Goal: Find specific page/section: Find specific page/section

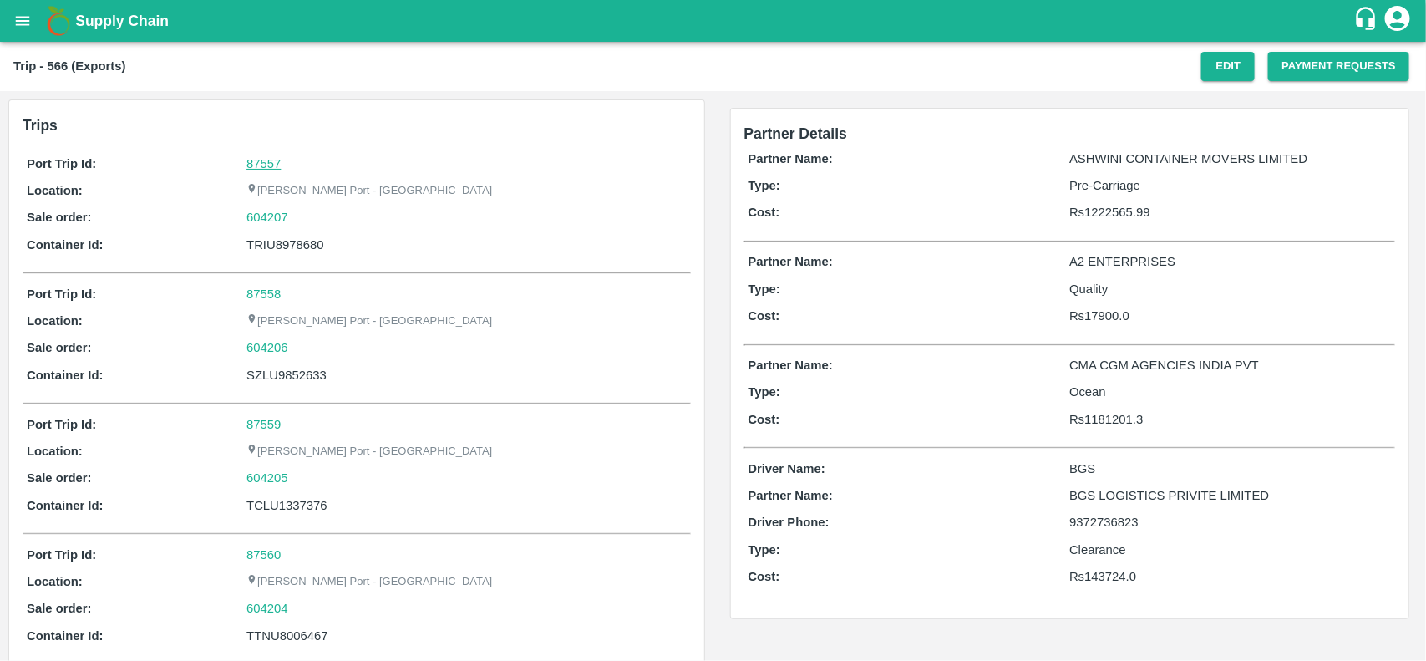
click at [264, 161] on link "87557" at bounding box center [263, 163] width 34 height 13
click at [297, 214] on div "604207" at bounding box center [465, 217] width 439 height 18
click at [266, 218] on link "604207" at bounding box center [267, 217] width 42 height 18
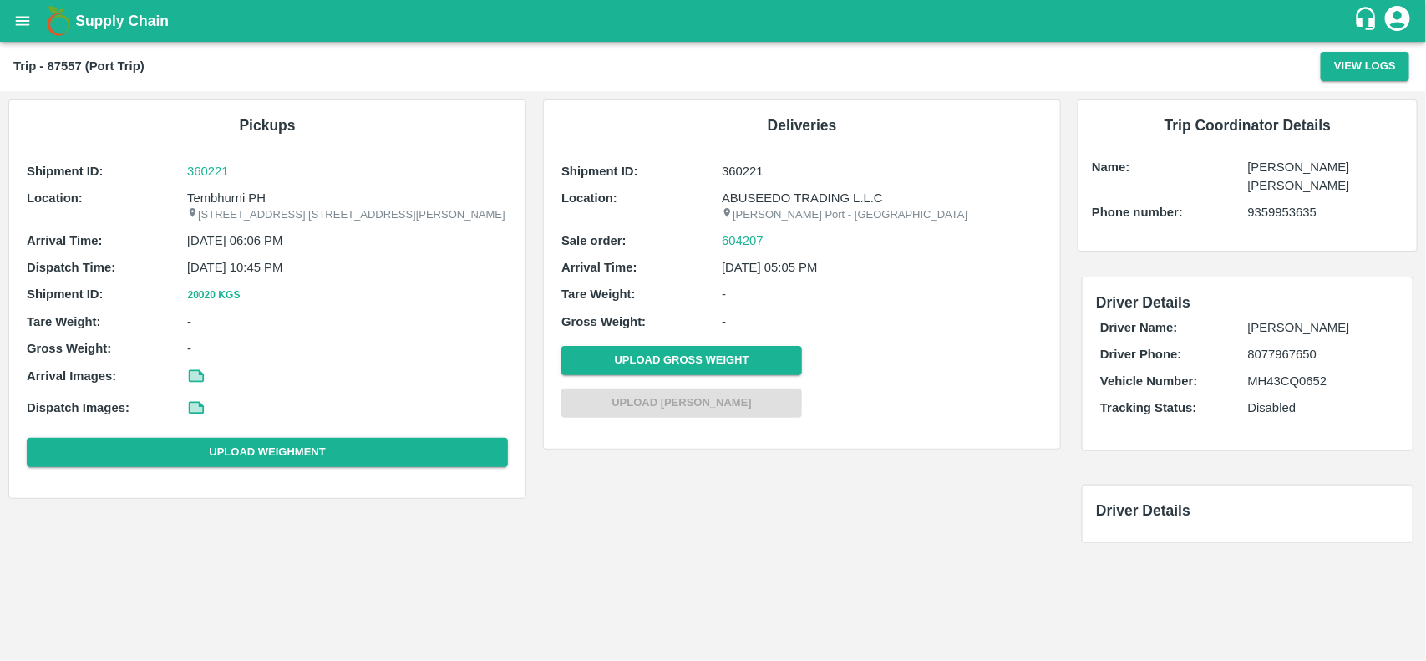
click at [223, 197] on p "Tembhurni PH" at bounding box center [347, 198] width 321 height 18
copy p "Tembhurni PH"
click at [223, 197] on p "Tembhurni PH" at bounding box center [347, 198] width 321 height 18
click at [218, 194] on p "Tembhurni PH" at bounding box center [347, 198] width 321 height 18
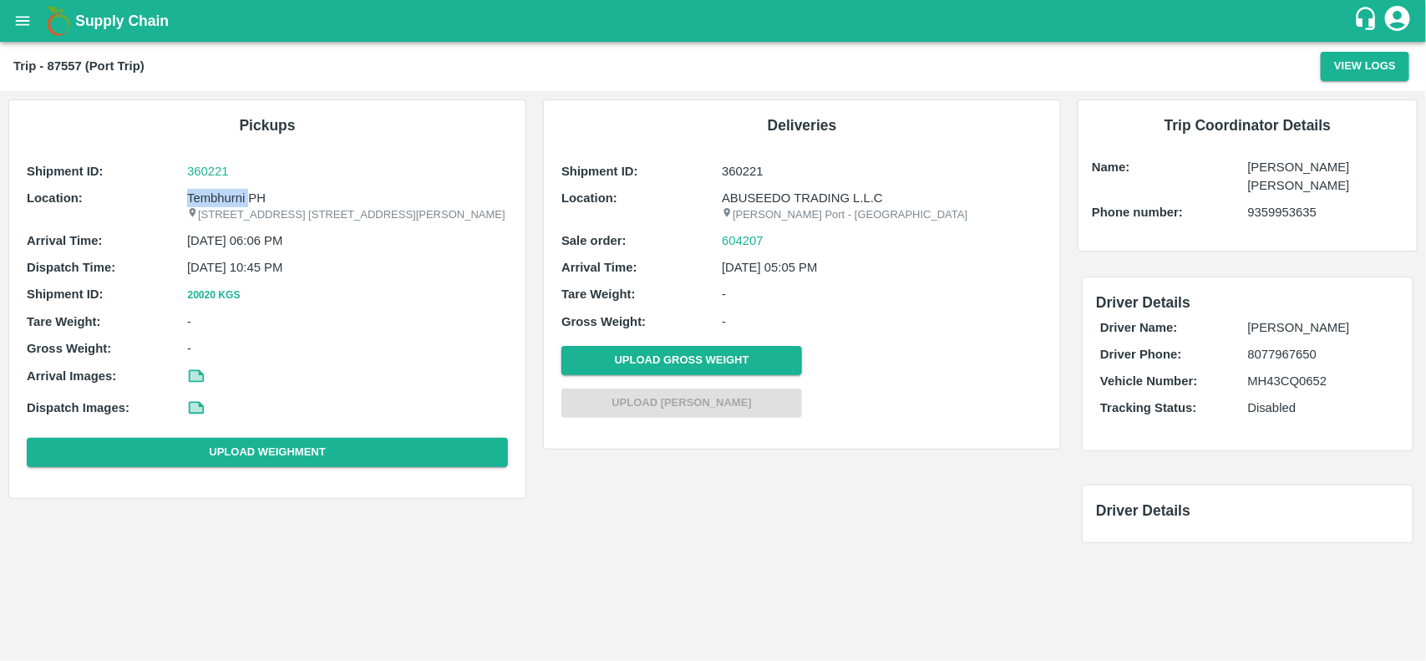
click at [218, 194] on p "Tembhurni PH" at bounding box center [347, 198] width 321 height 18
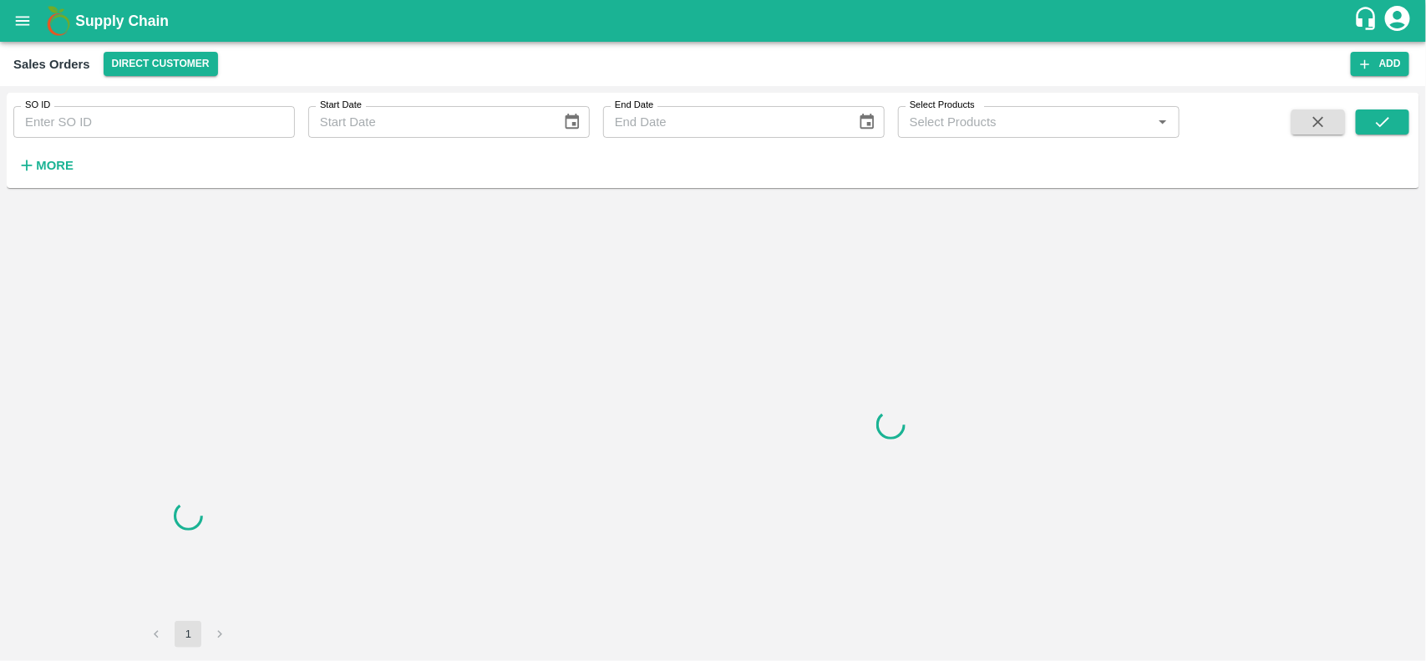
click at [135, 123] on input "SO ID" at bounding box center [154, 122] width 282 height 32
paste input "604207"
click at [135, 123] on input "604207" at bounding box center [154, 122] width 282 height 32
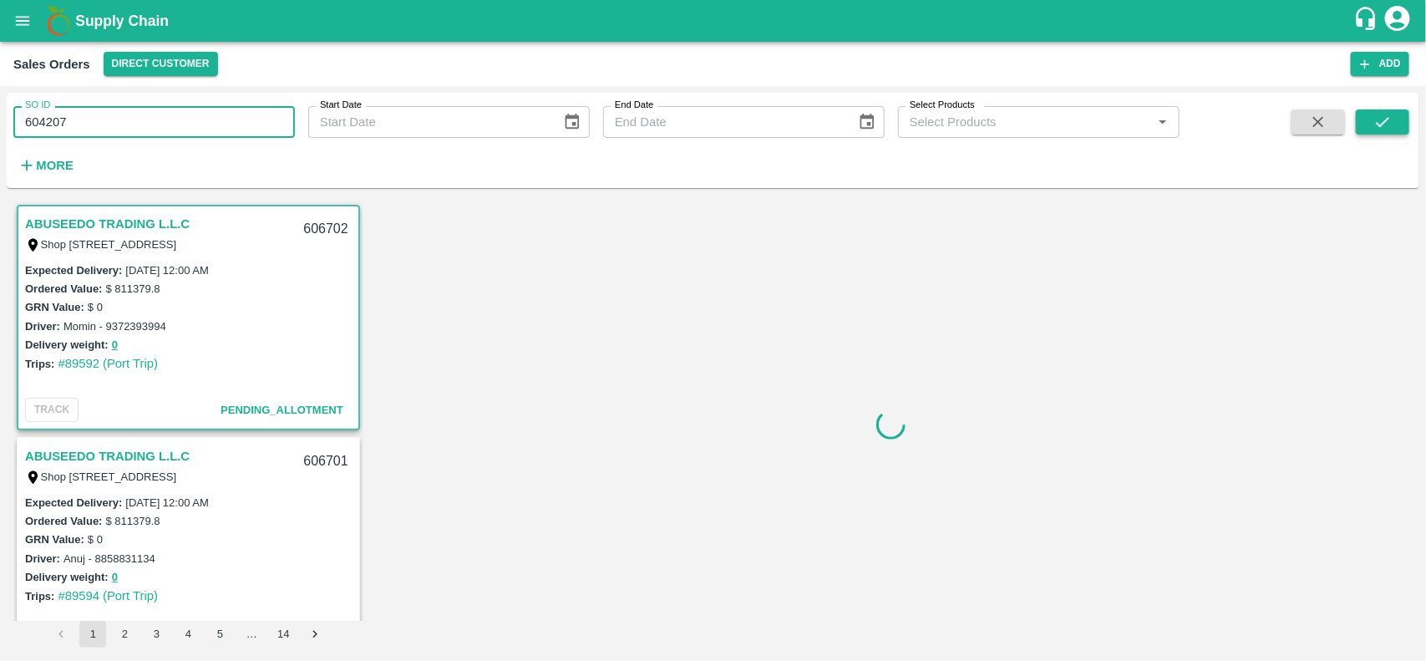
type input "604207"
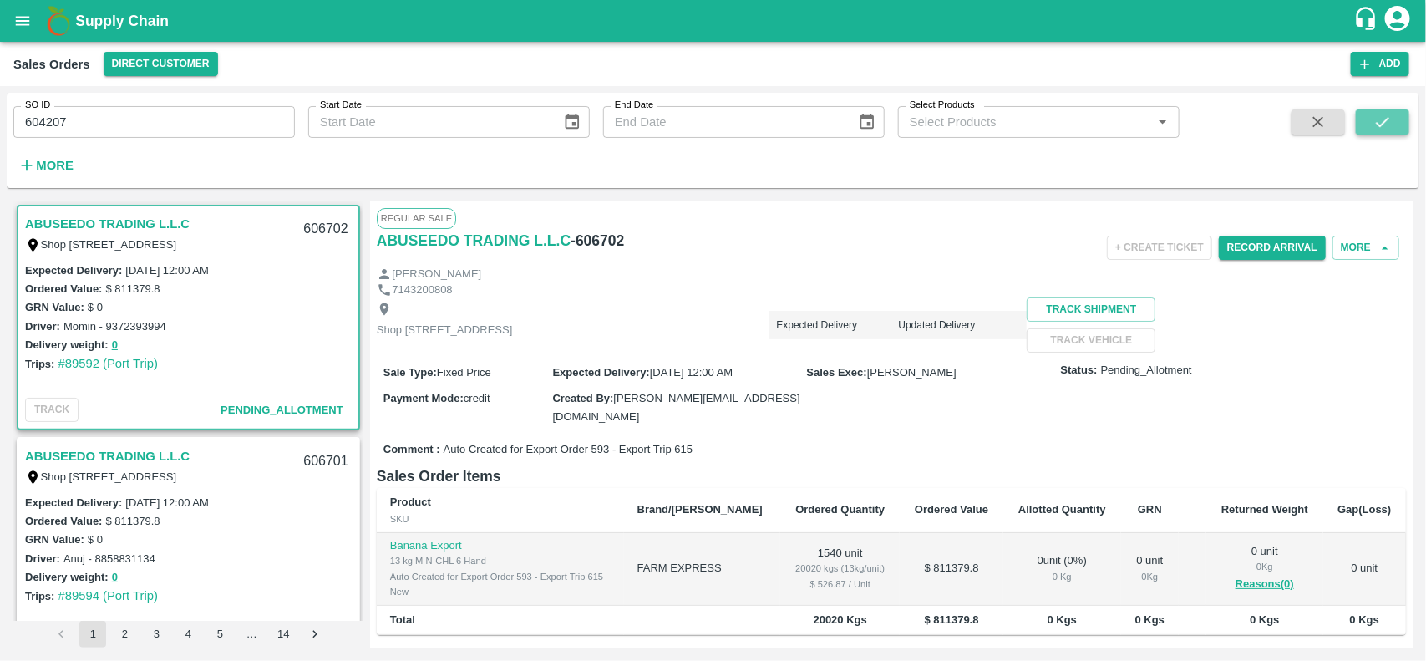
click at [1397, 111] on button "submit" at bounding box center [1382, 121] width 53 height 25
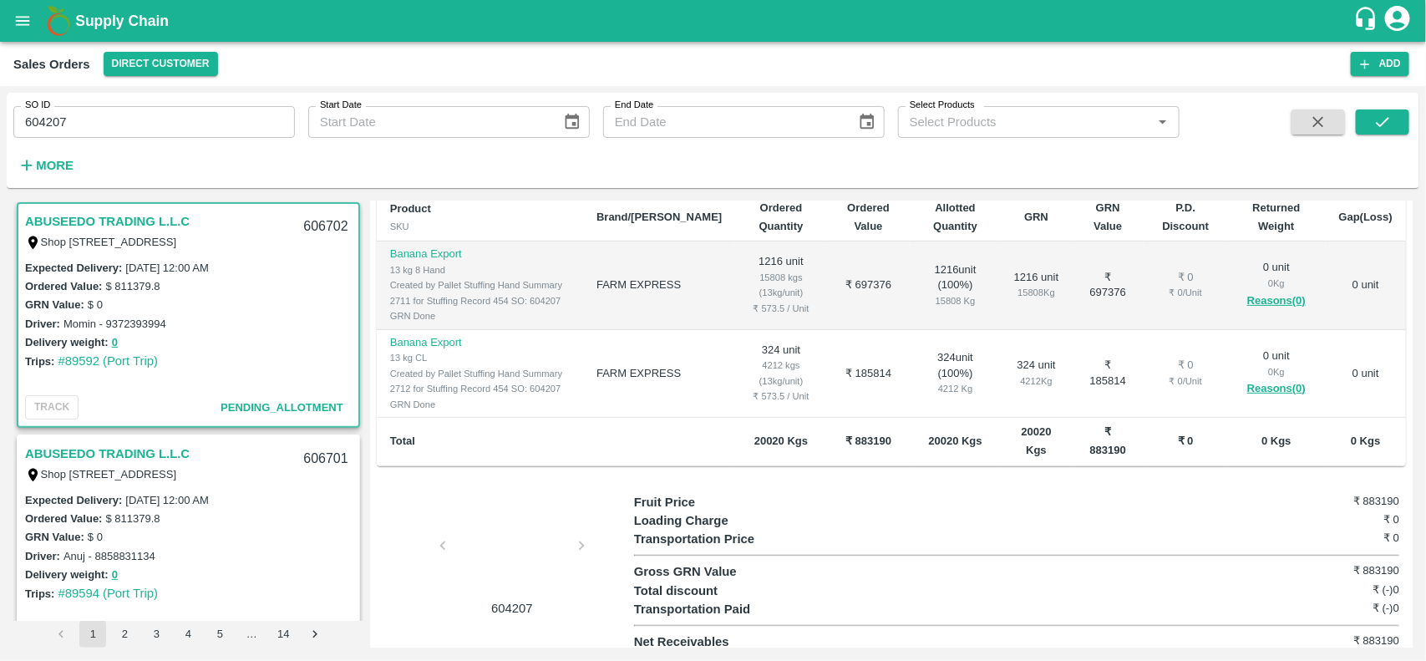
scroll to position [294, 0]
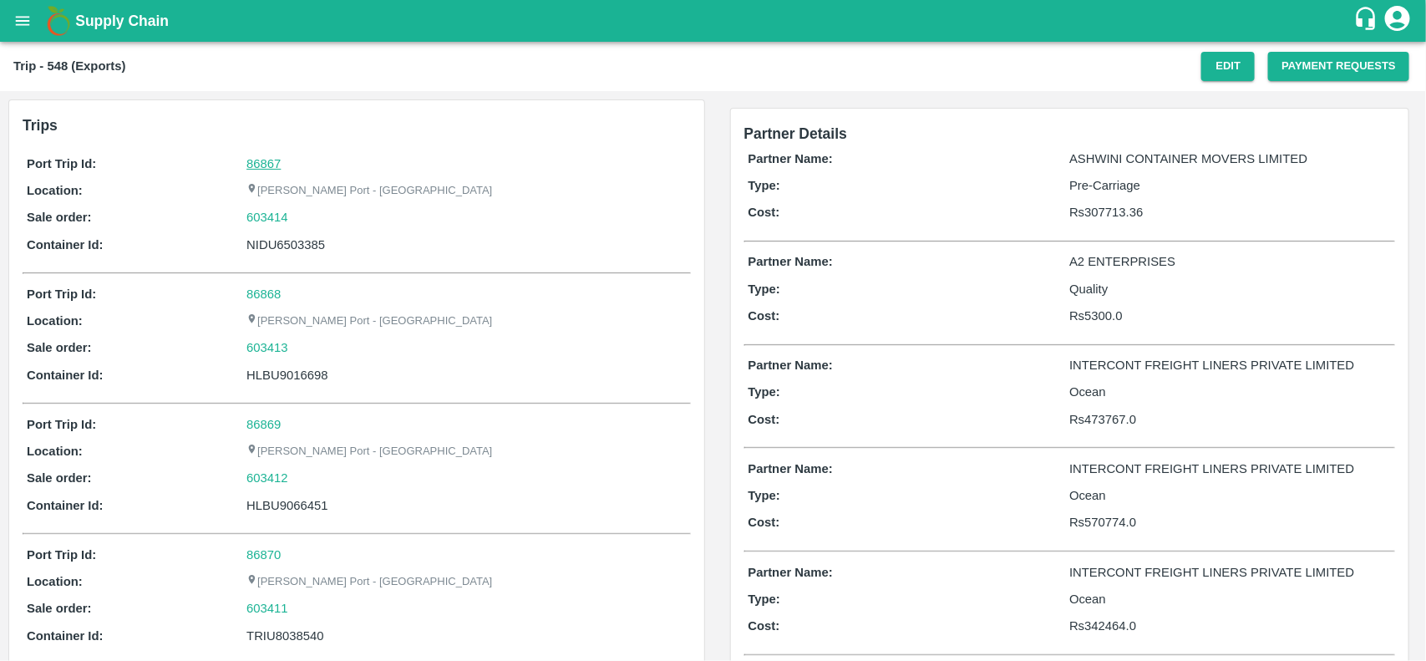
click at [263, 168] on link "86867" at bounding box center [263, 163] width 34 height 13
click at [294, 221] on div "603414" at bounding box center [465, 217] width 439 height 18
copy link
click at [294, 221] on div "603414" at bounding box center [465, 217] width 439 height 18
copy link "603414"
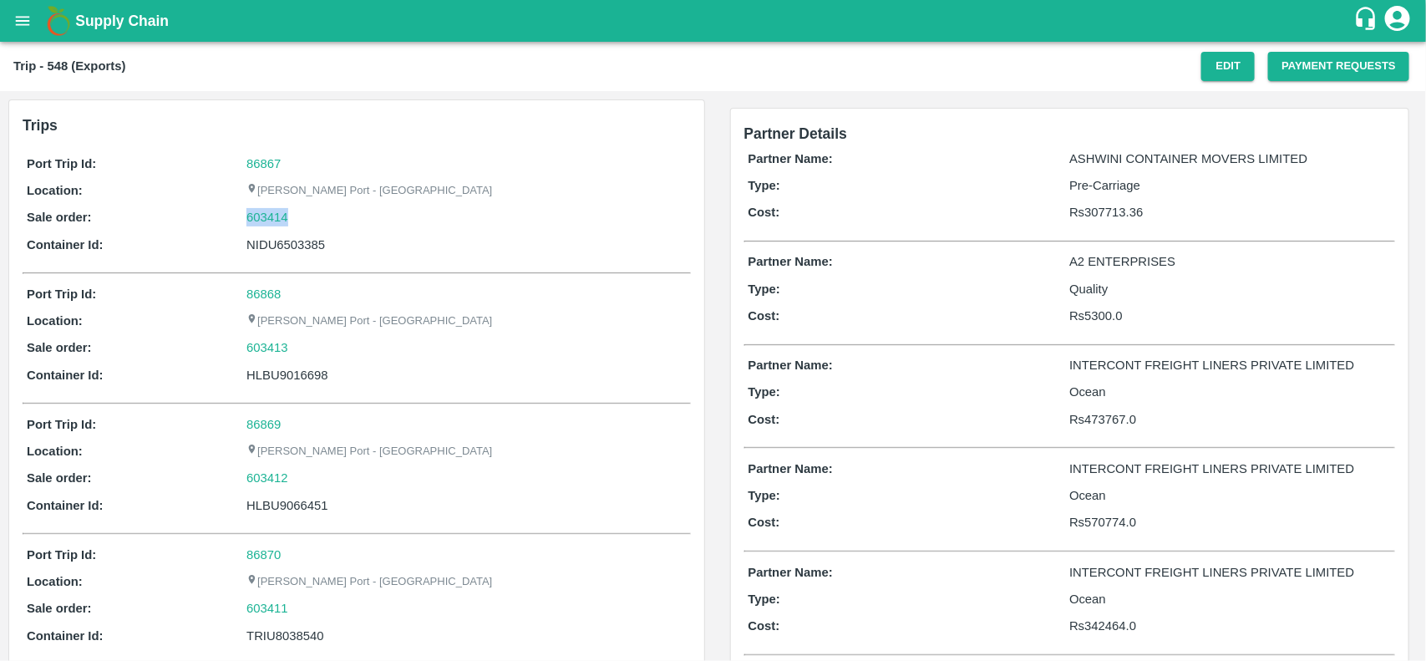
click at [294, 221] on div "603414" at bounding box center [465, 217] width 439 height 18
click at [251, 213] on link "603414" at bounding box center [267, 217] width 42 height 18
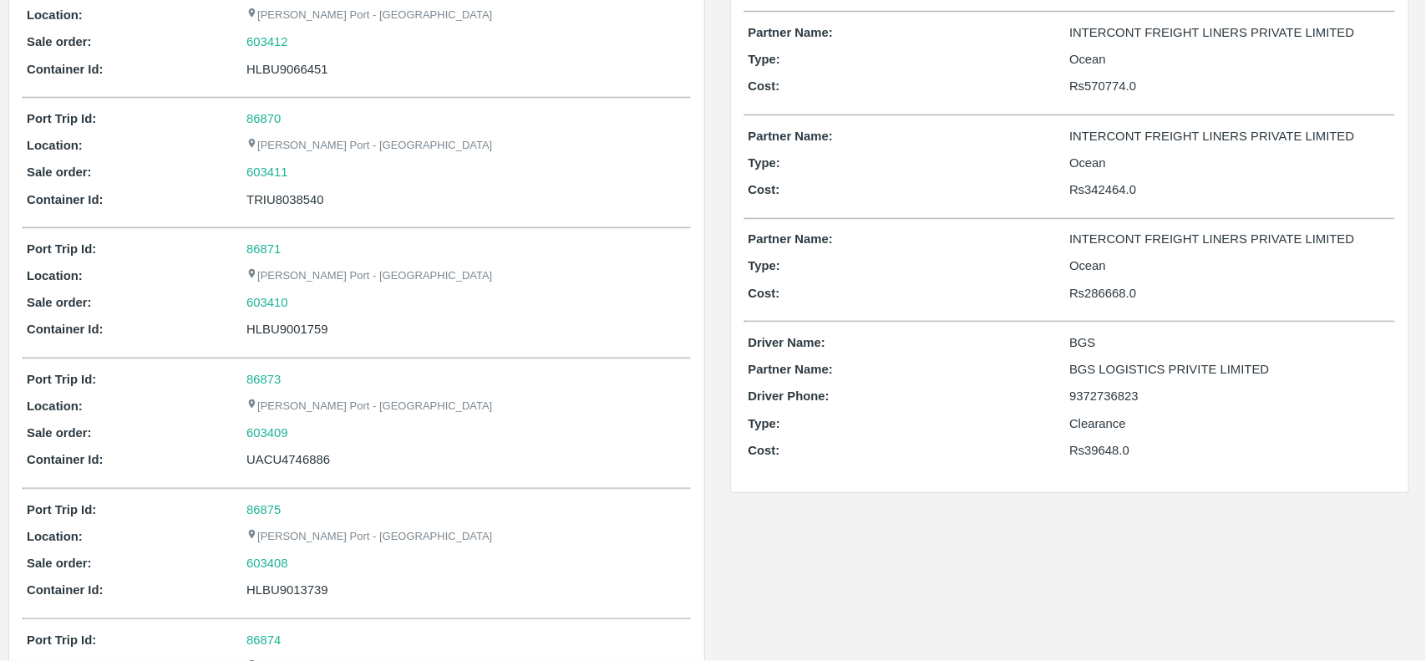
scroll to position [550, 0]
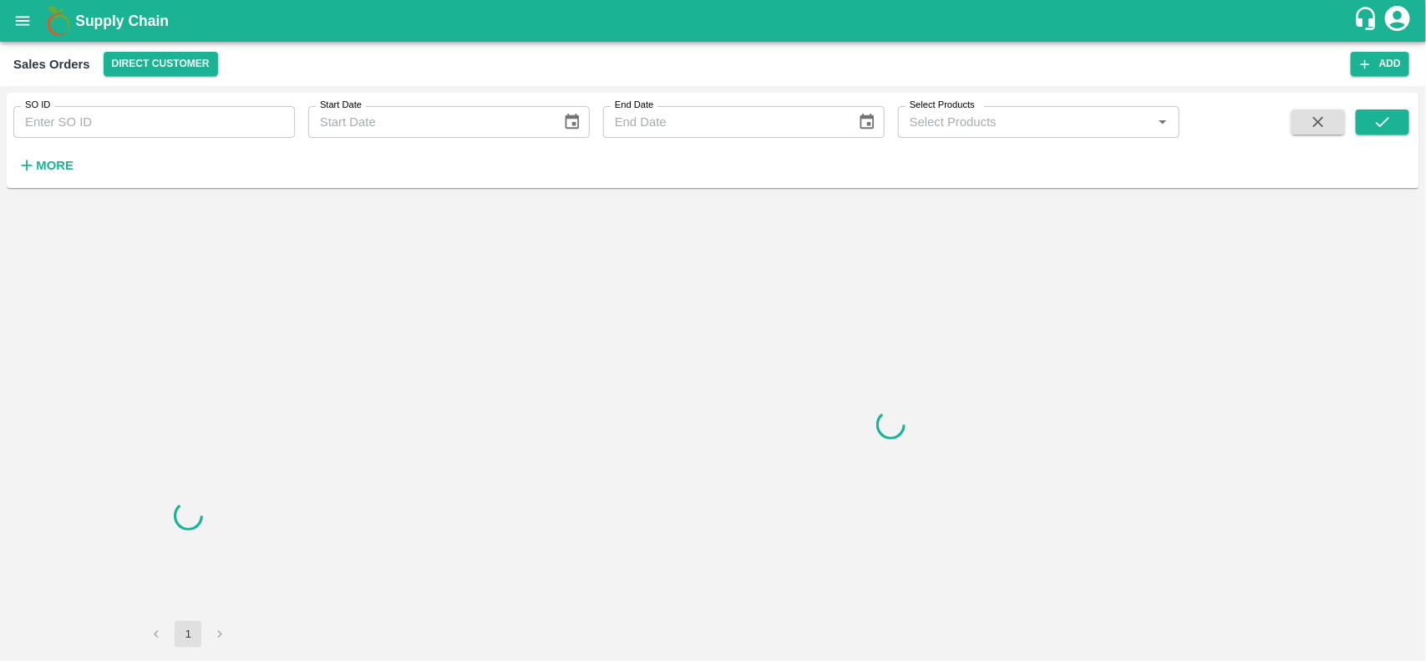
click at [94, 135] on input "SO ID" at bounding box center [154, 122] width 282 height 32
paste input "603414"
click at [94, 135] on input "603414" at bounding box center [154, 122] width 282 height 32
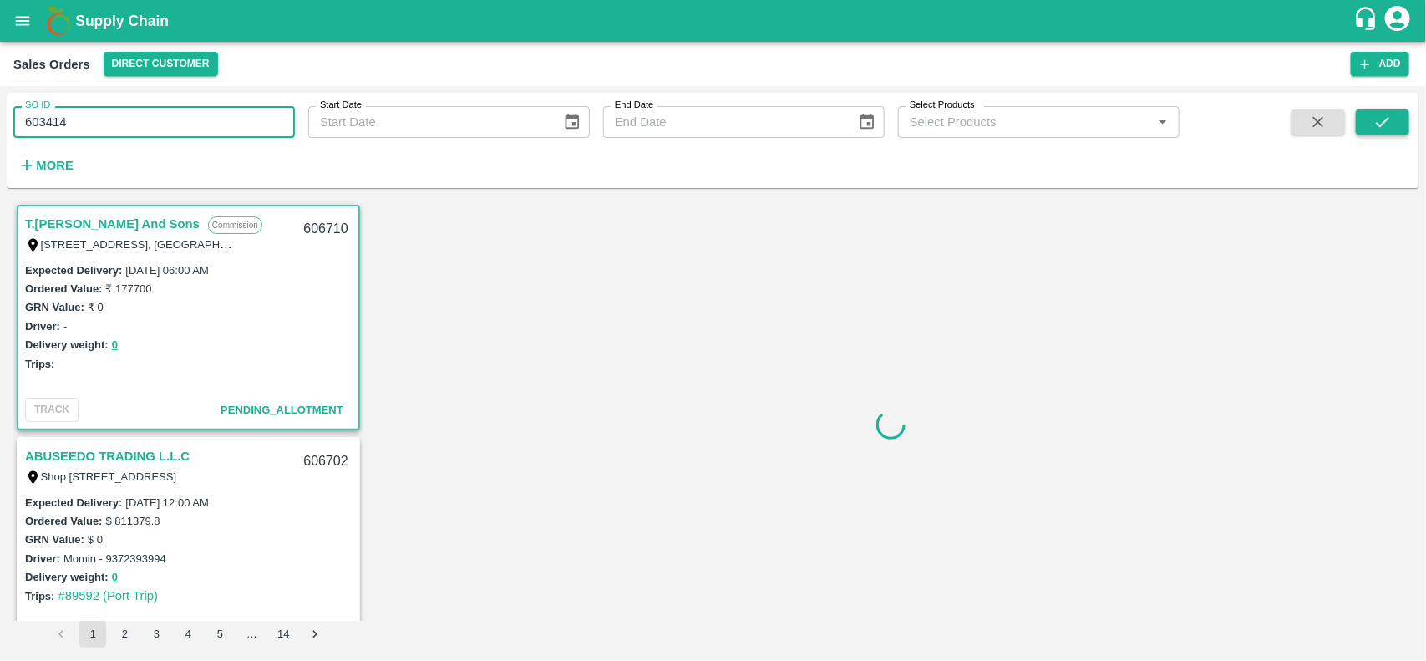
type input "603414"
click at [1385, 109] on button "submit" at bounding box center [1382, 121] width 53 height 25
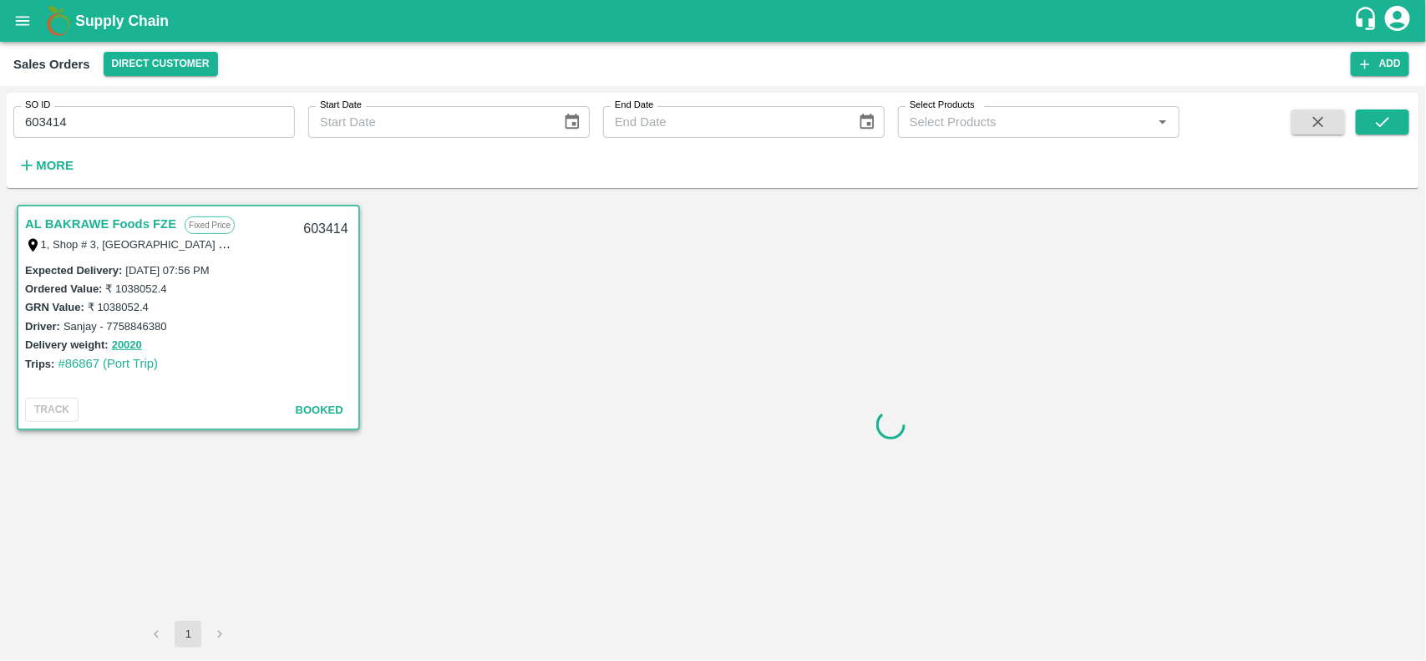
click at [533, 240] on div at bounding box center [891, 424] width 1043 height 446
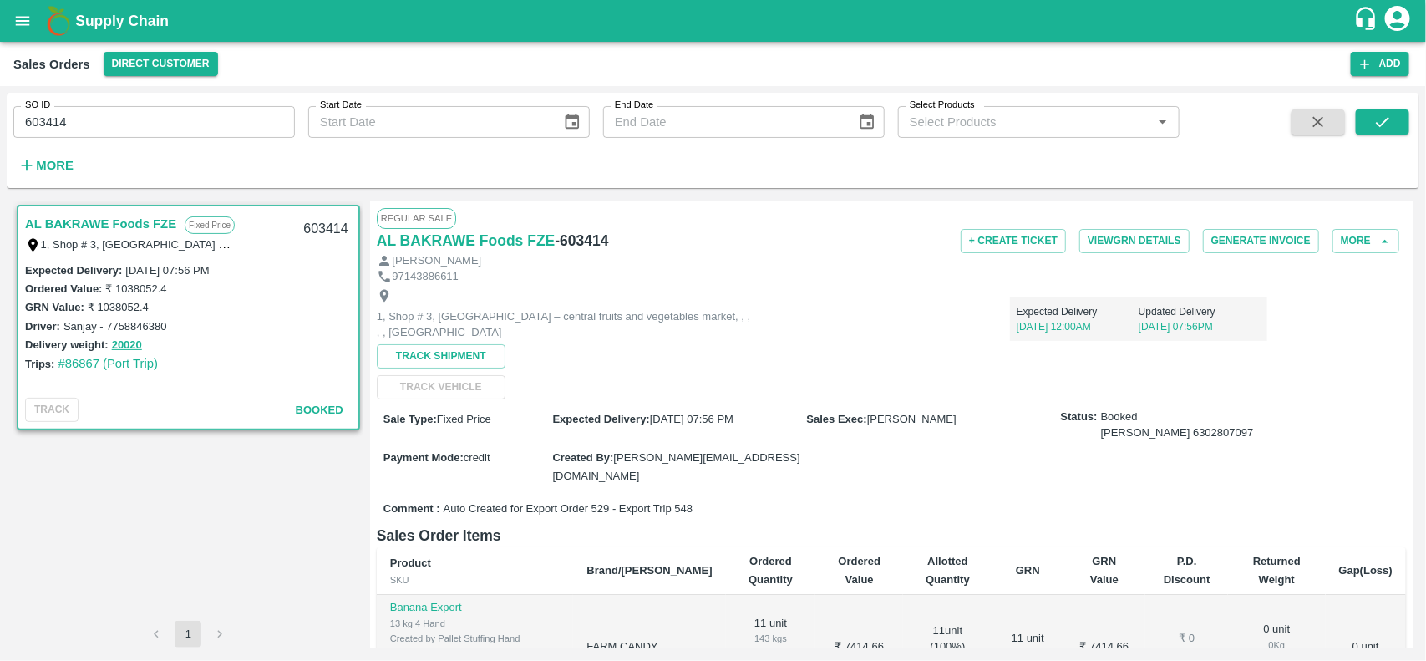
scroll to position [14, 0]
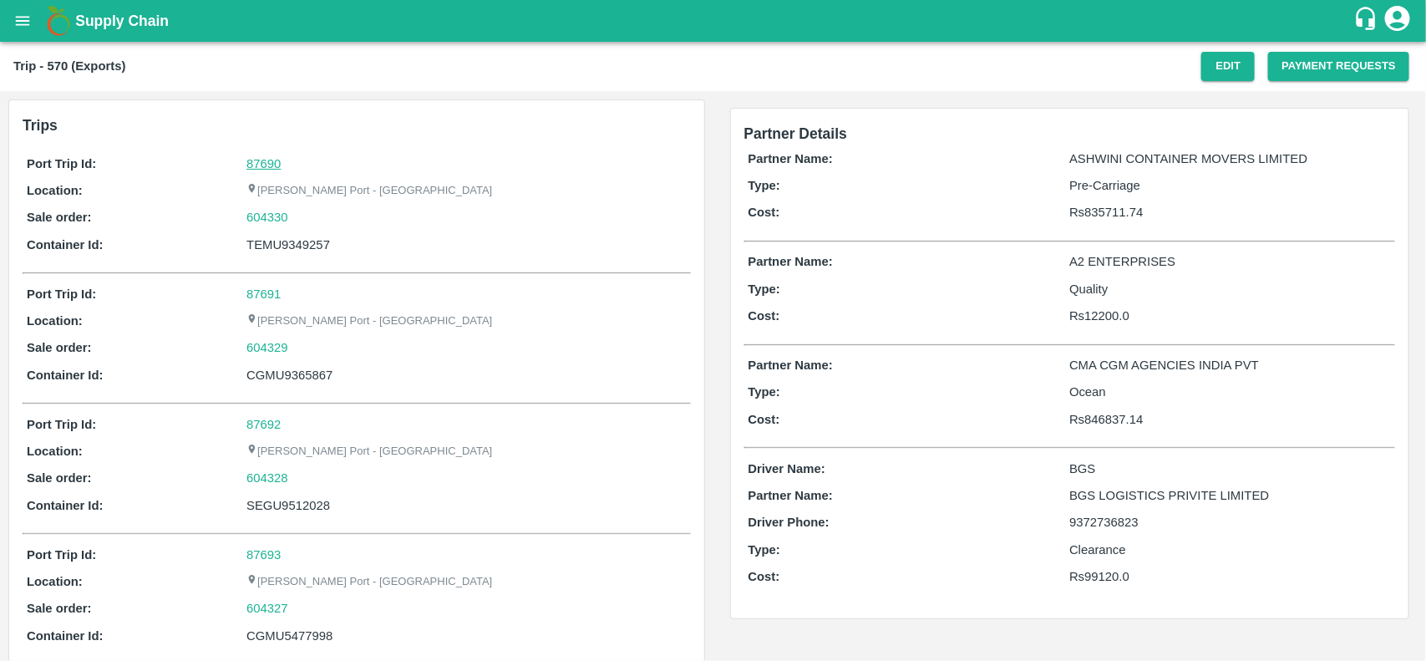
click at [267, 159] on link "87690" at bounding box center [263, 163] width 34 height 13
click at [295, 218] on div "604330" at bounding box center [465, 217] width 439 height 18
copy link "604330"
click at [295, 218] on div "604330" at bounding box center [465, 217] width 439 height 18
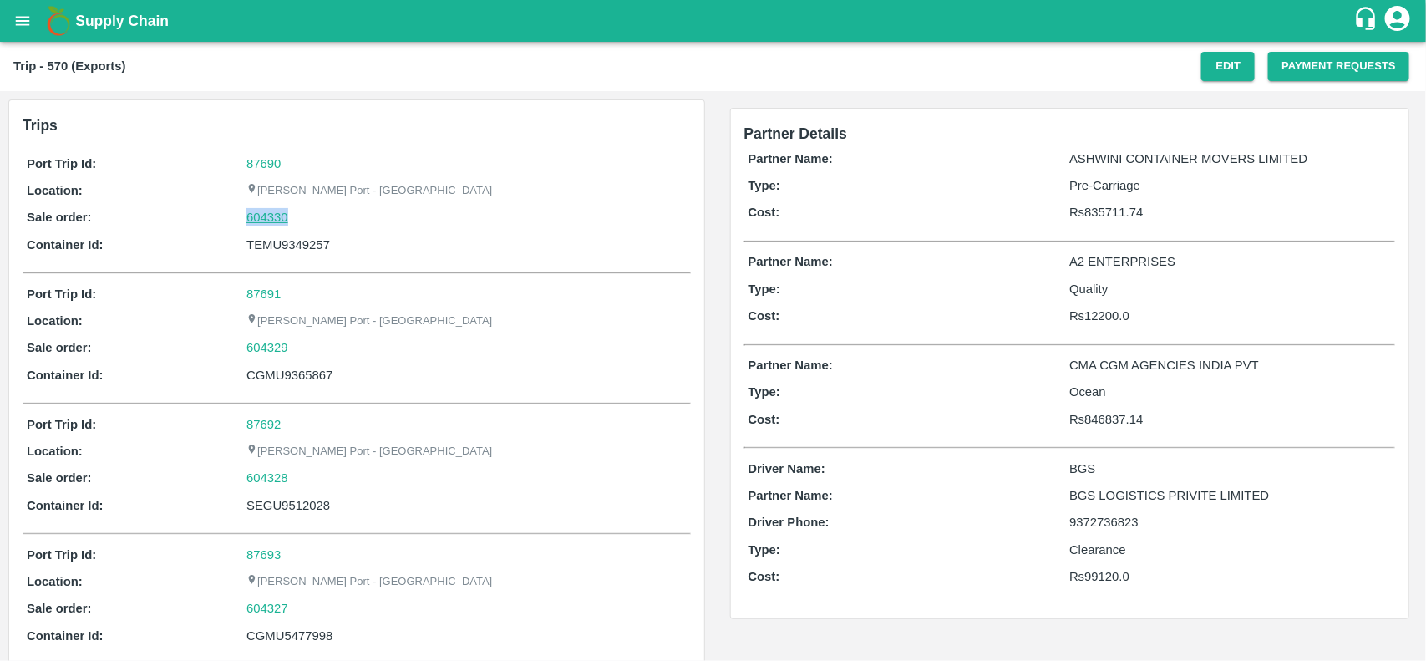
click at [252, 210] on link "604330" at bounding box center [267, 217] width 42 height 18
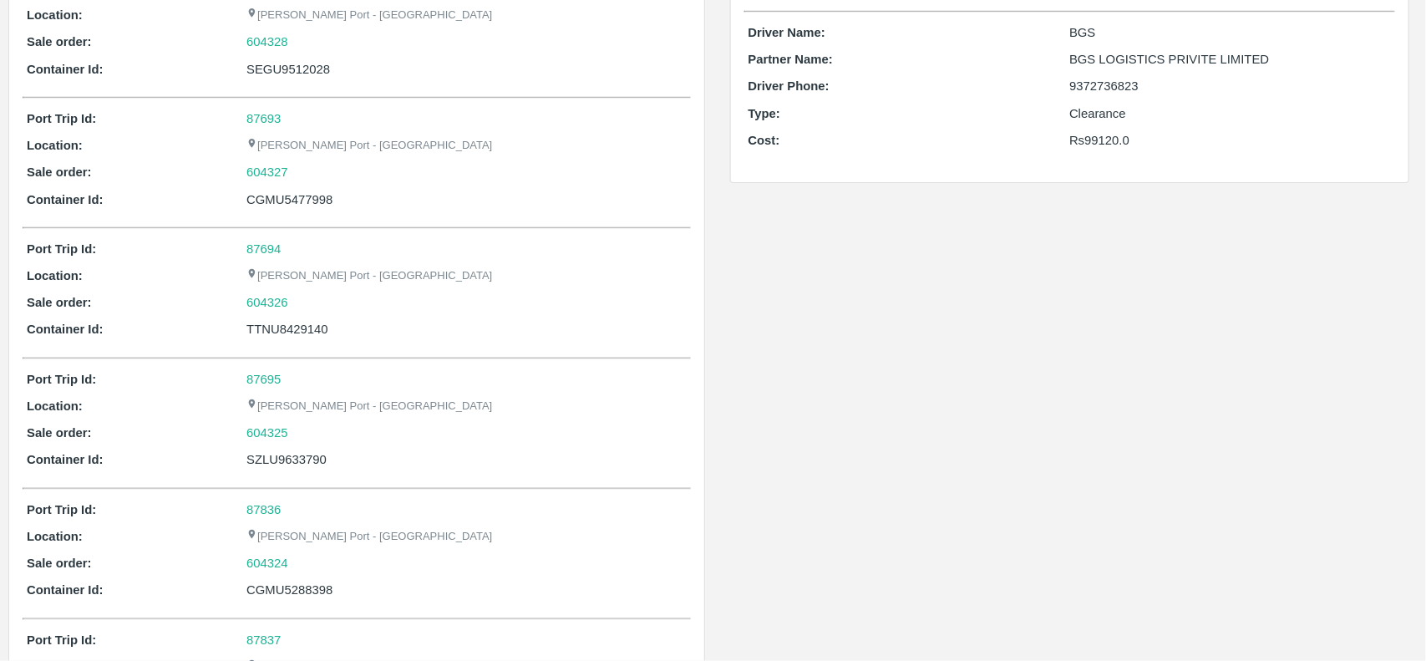
scroll to position [2119, 0]
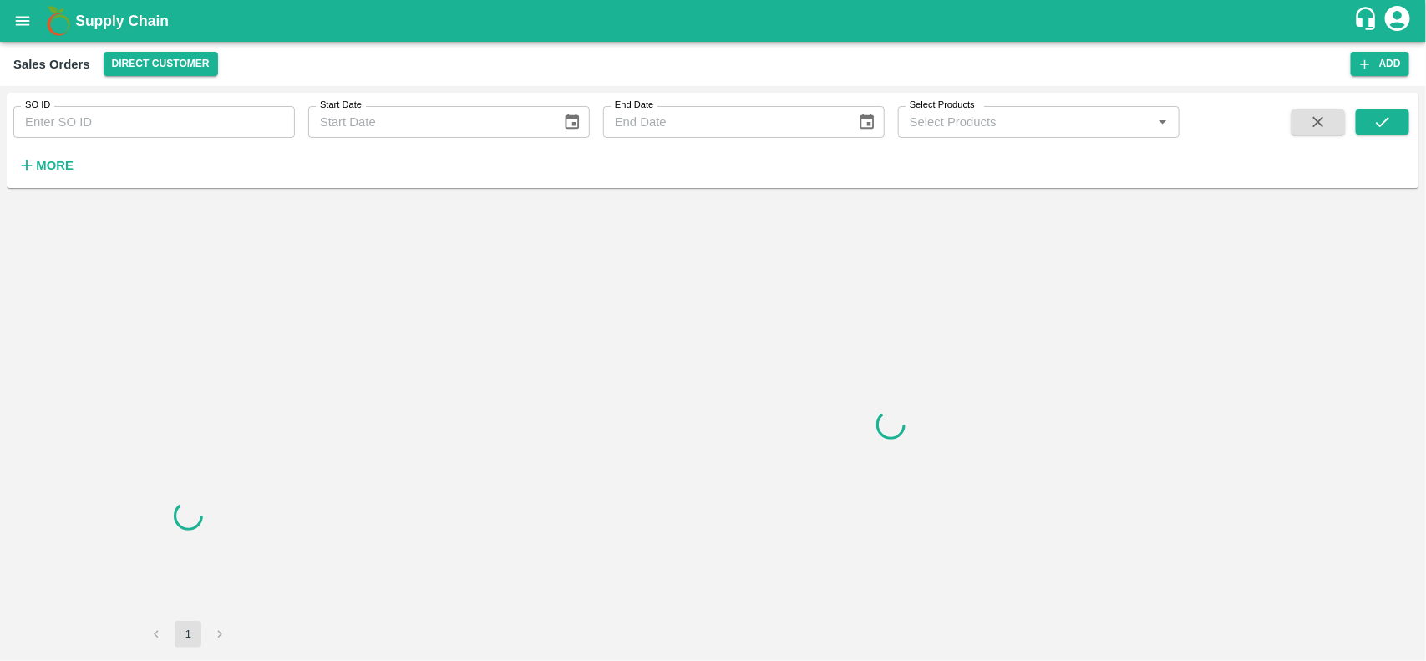
click at [206, 115] on input "SO ID" at bounding box center [154, 122] width 282 height 32
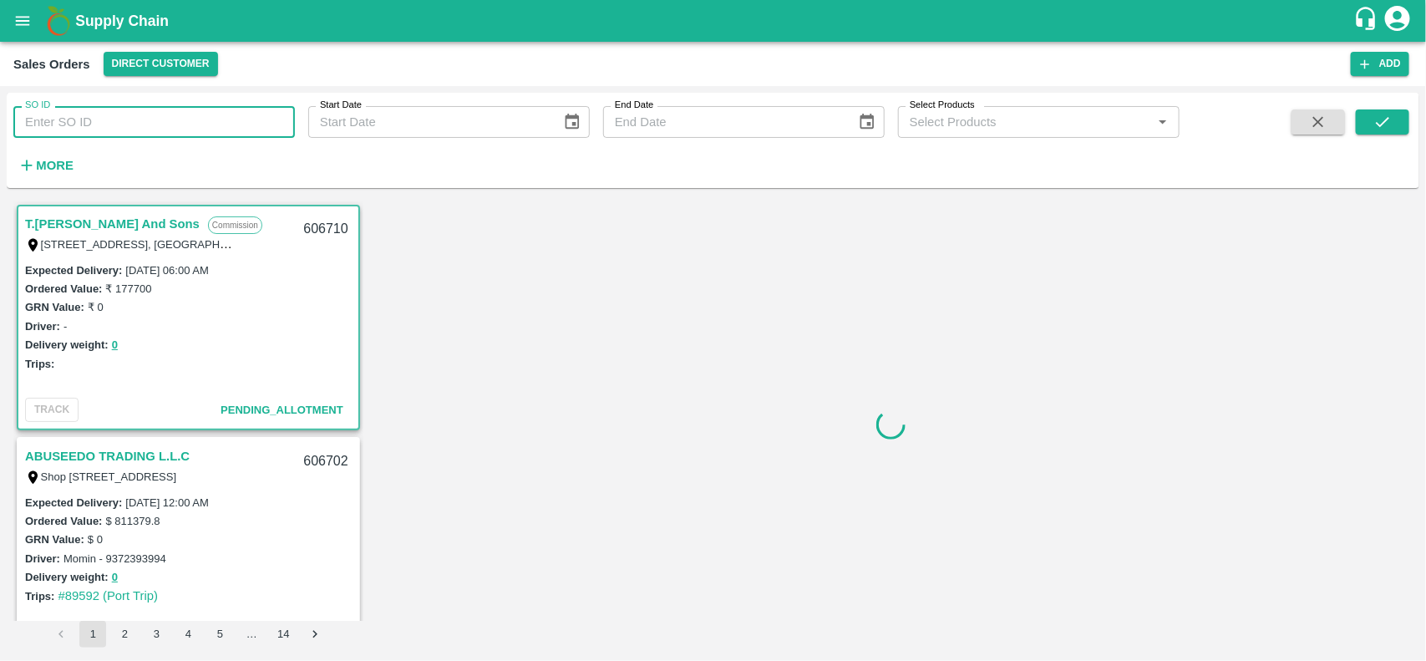
click at [206, 115] on input "SO ID" at bounding box center [154, 122] width 282 height 32
paste input "604330"
click at [206, 115] on input "604330" at bounding box center [154, 122] width 282 height 32
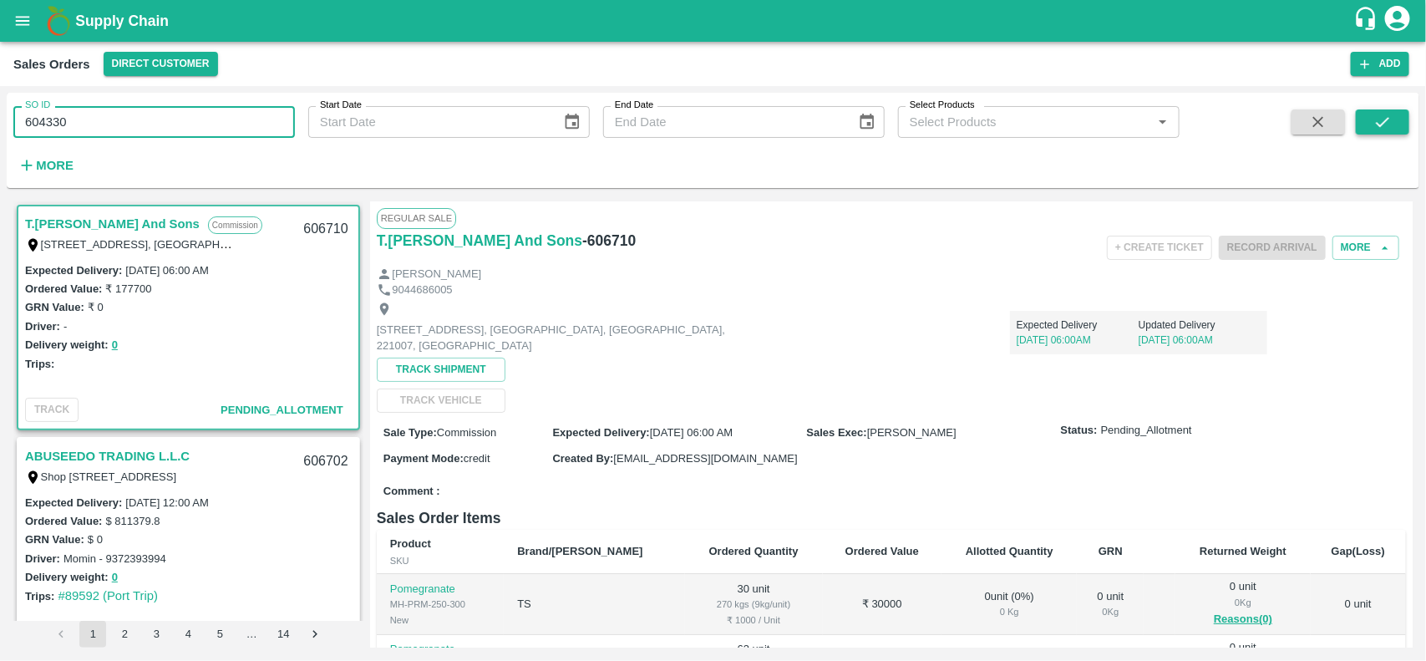
type input "604330"
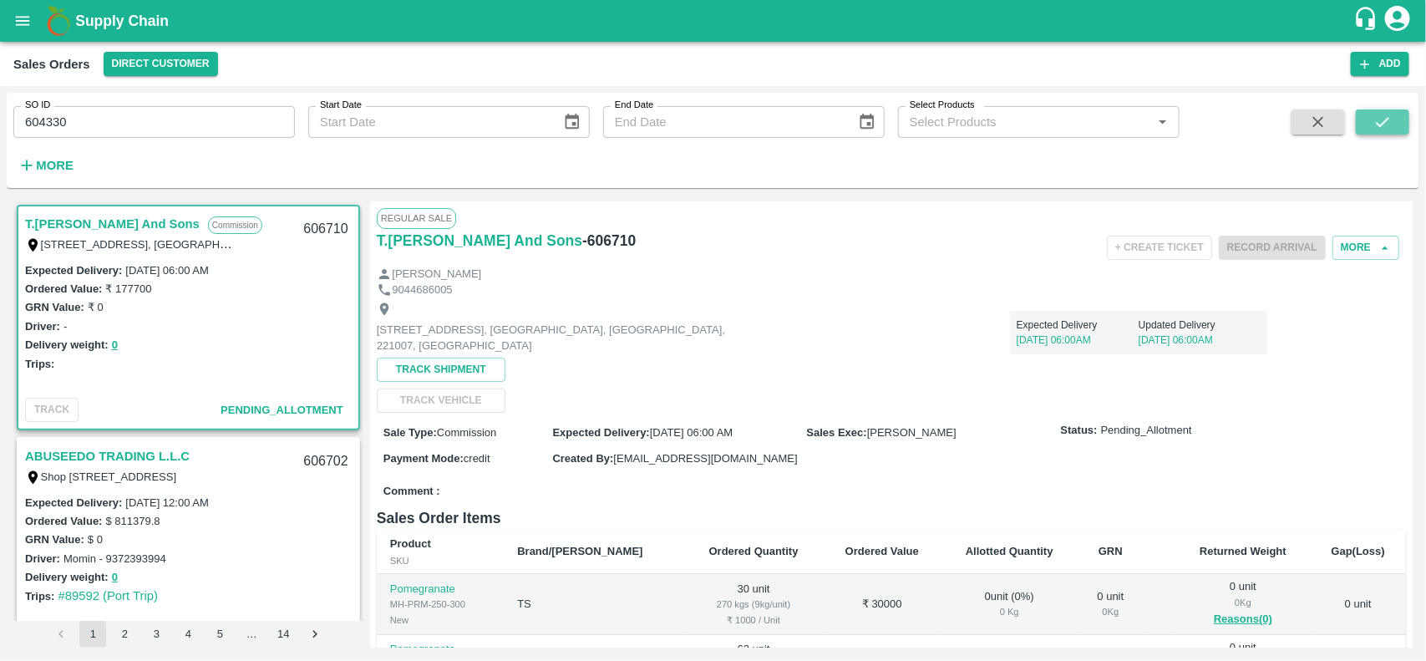
click at [1377, 119] on icon "submit" at bounding box center [1382, 122] width 18 height 18
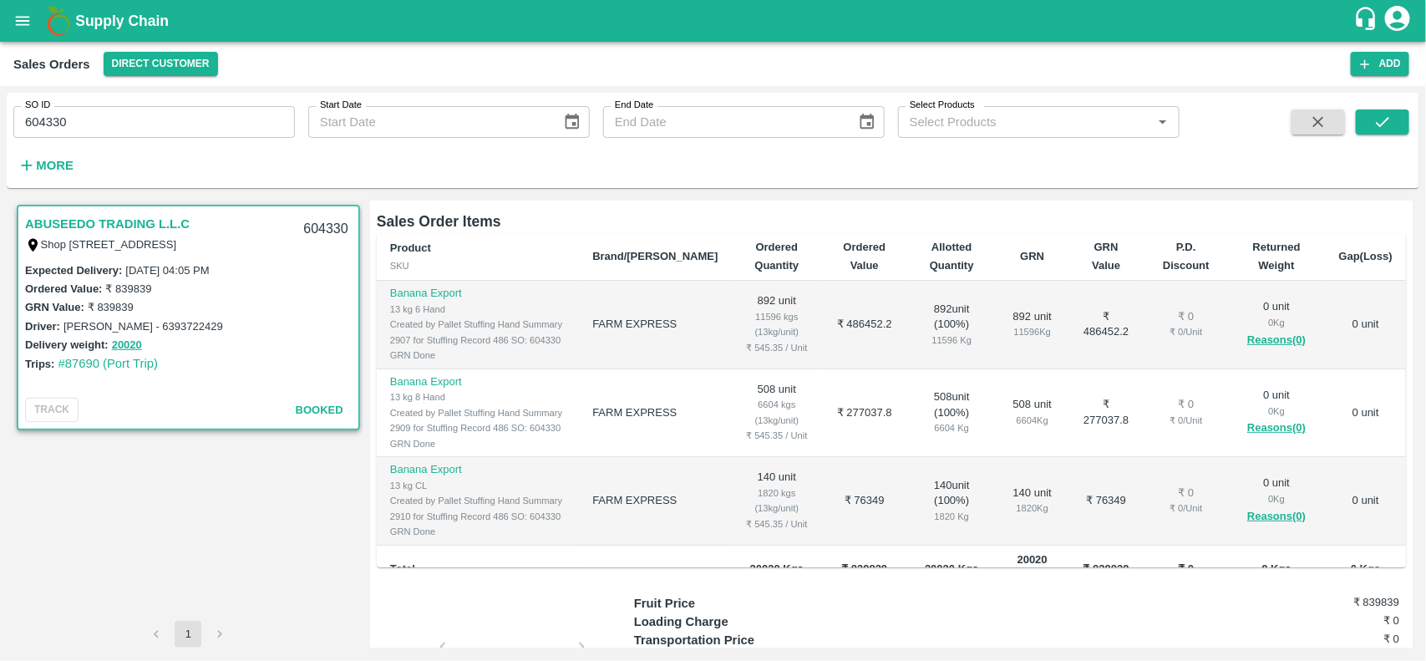
scroll to position [260, 0]
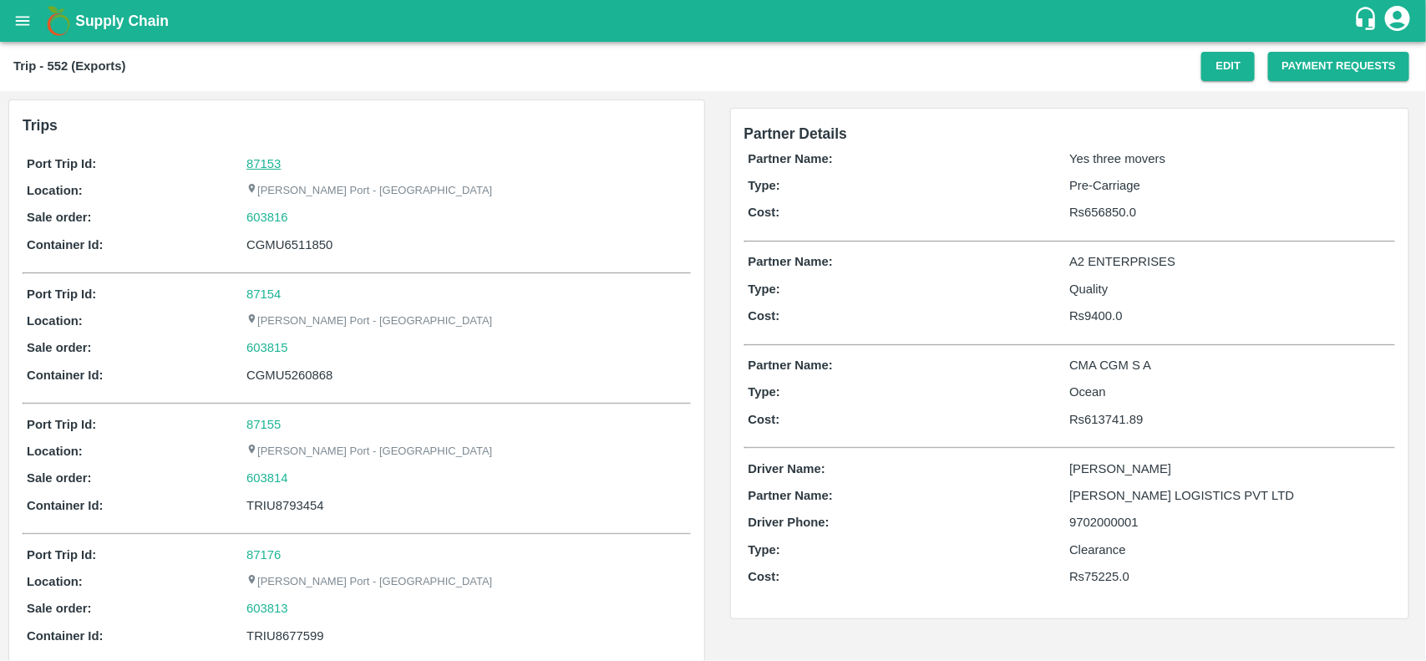
click at [260, 168] on link "87153" at bounding box center [263, 163] width 34 height 13
click at [301, 220] on div "603816" at bounding box center [465, 217] width 439 height 18
copy link "603816"
click at [301, 220] on div "603816" at bounding box center [465, 217] width 439 height 18
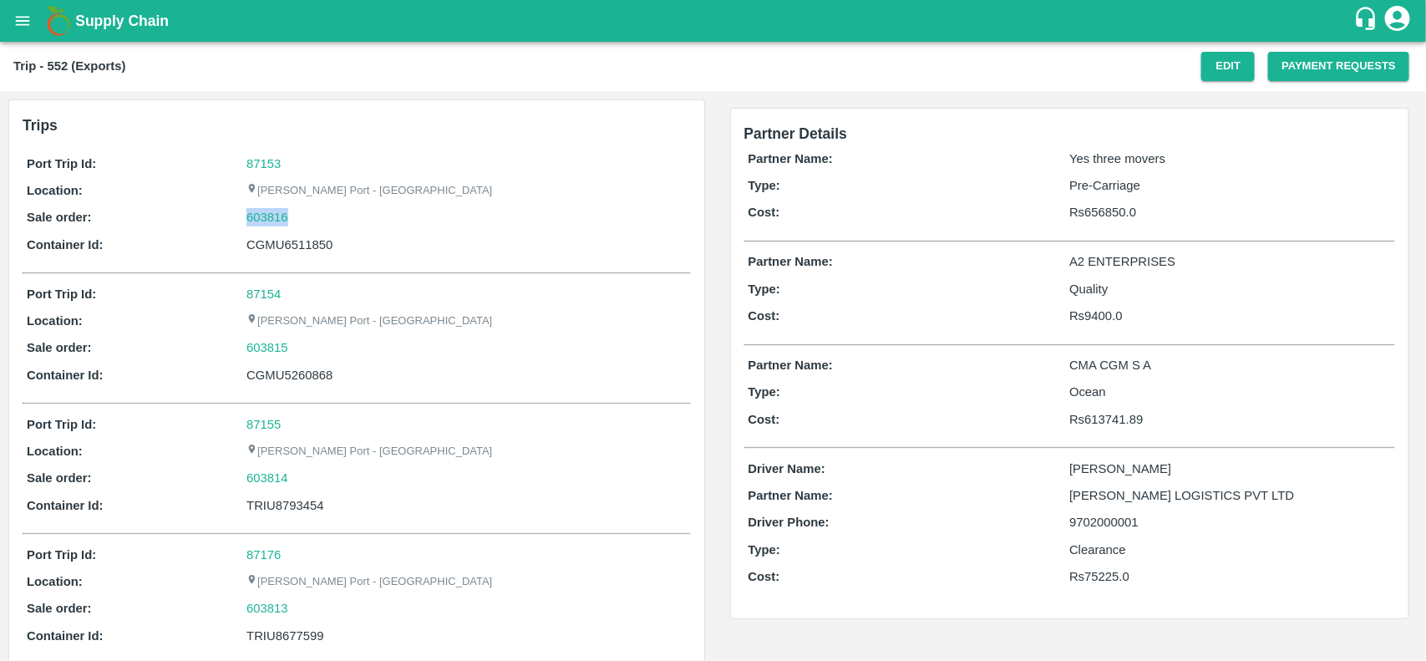
click at [256, 206] on div "Port Trip Id: 87153 Location: Jawaharlal Nehru Port - Nhava Sheva Sale order: 6…" at bounding box center [357, 208] width 668 height 116
click at [257, 210] on link "603816" at bounding box center [267, 217] width 42 height 18
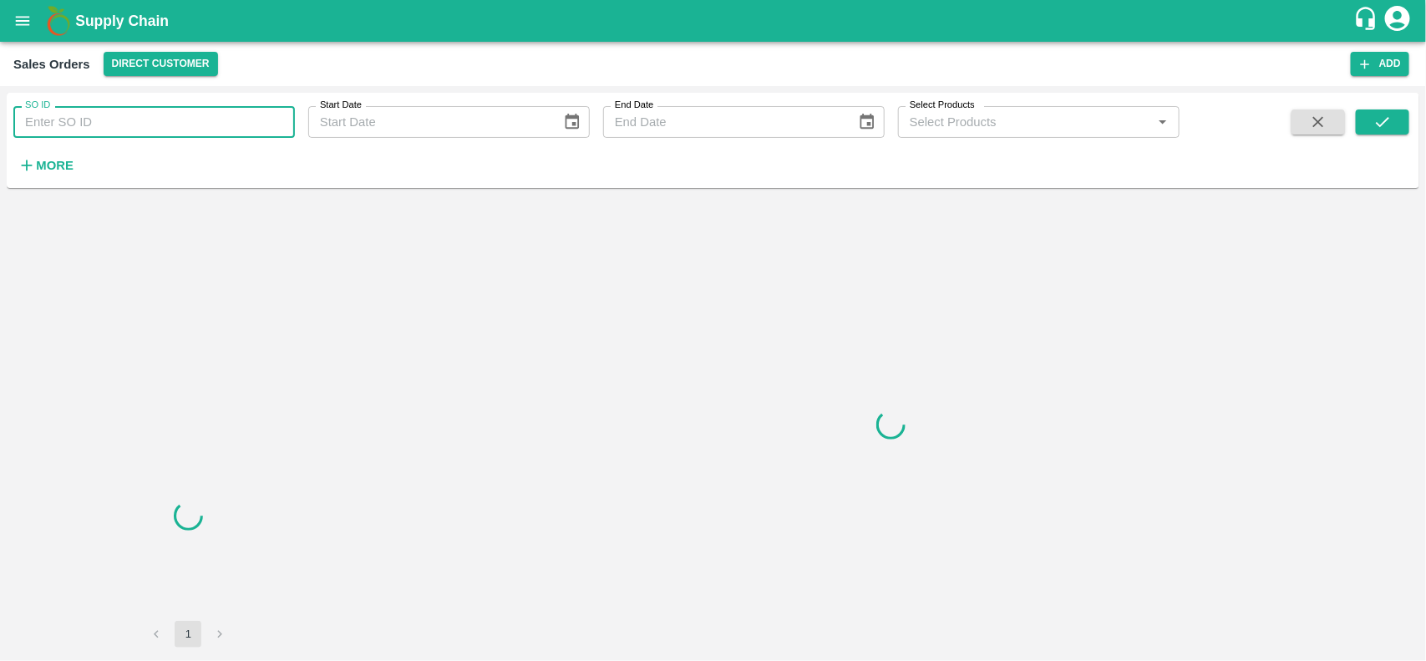
click at [119, 117] on input "SO ID" at bounding box center [154, 122] width 282 height 32
paste input "603816"
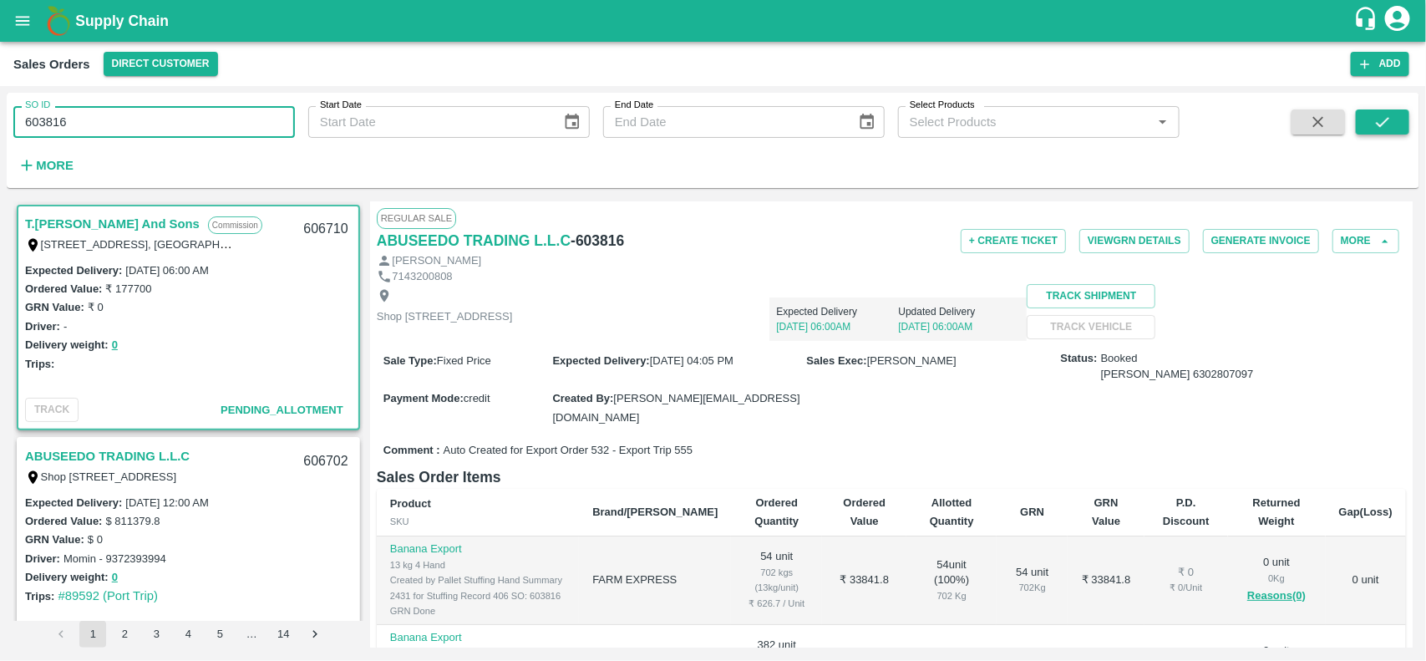
type input "603816"
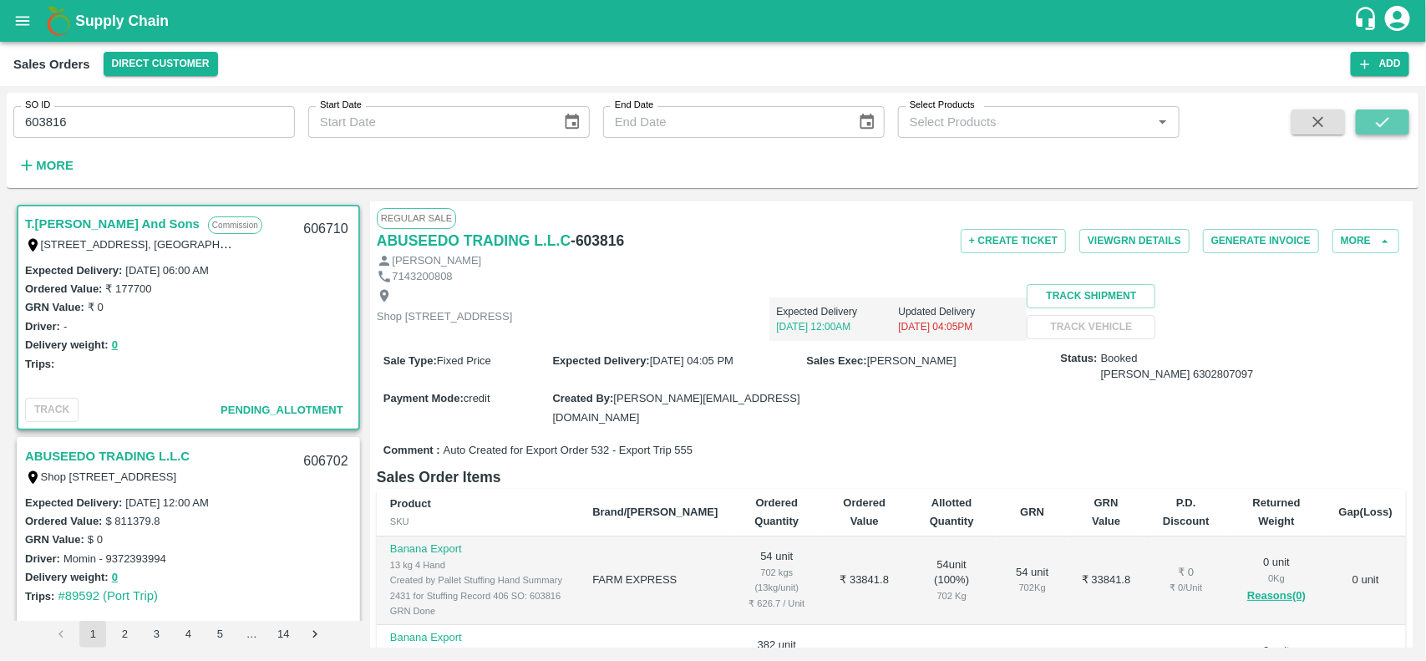
click at [1380, 109] on button "submit" at bounding box center [1382, 121] width 53 height 25
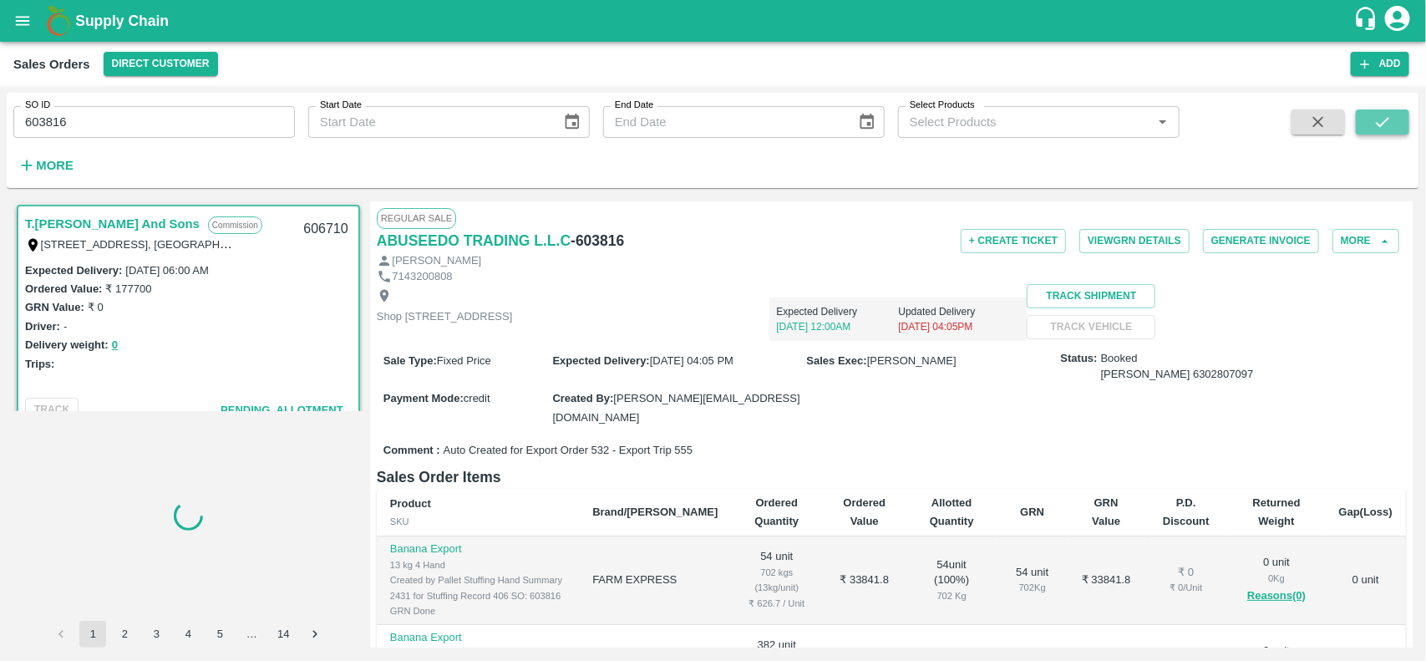
click at [1383, 114] on icon "submit" at bounding box center [1382, 122] width 18 height 18
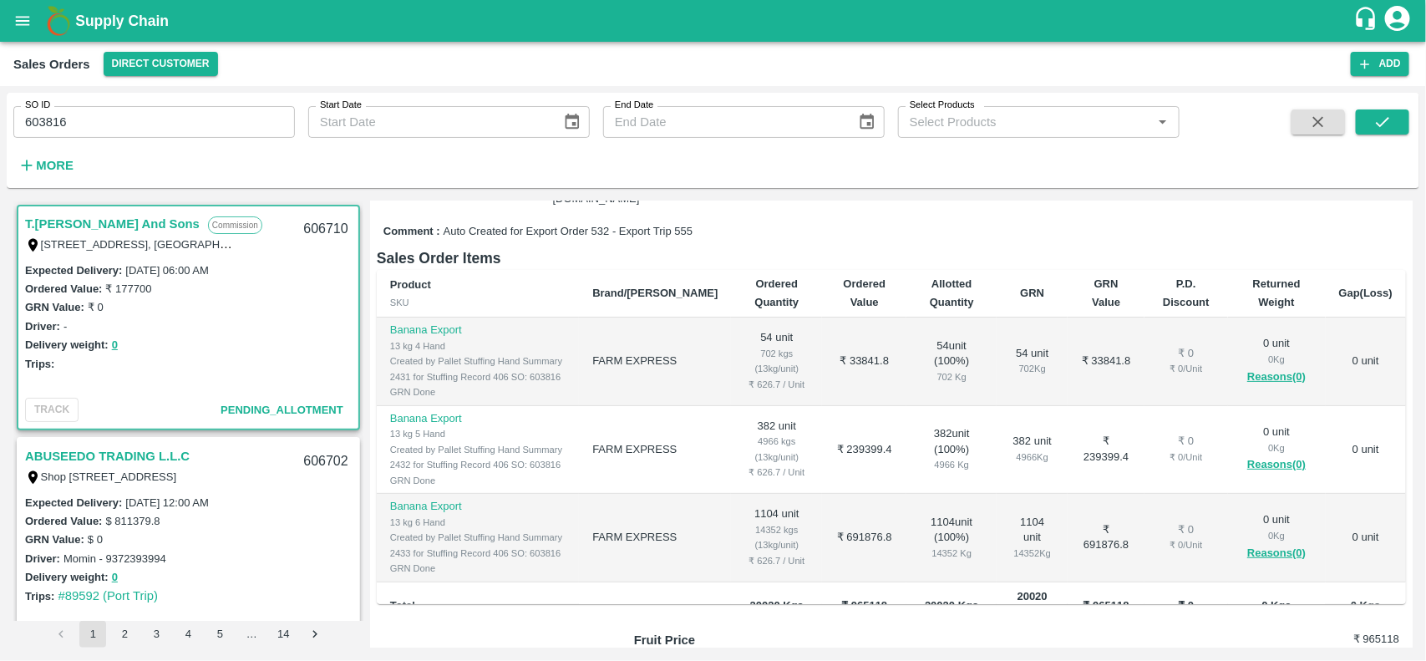
scroll to position [3, 0]
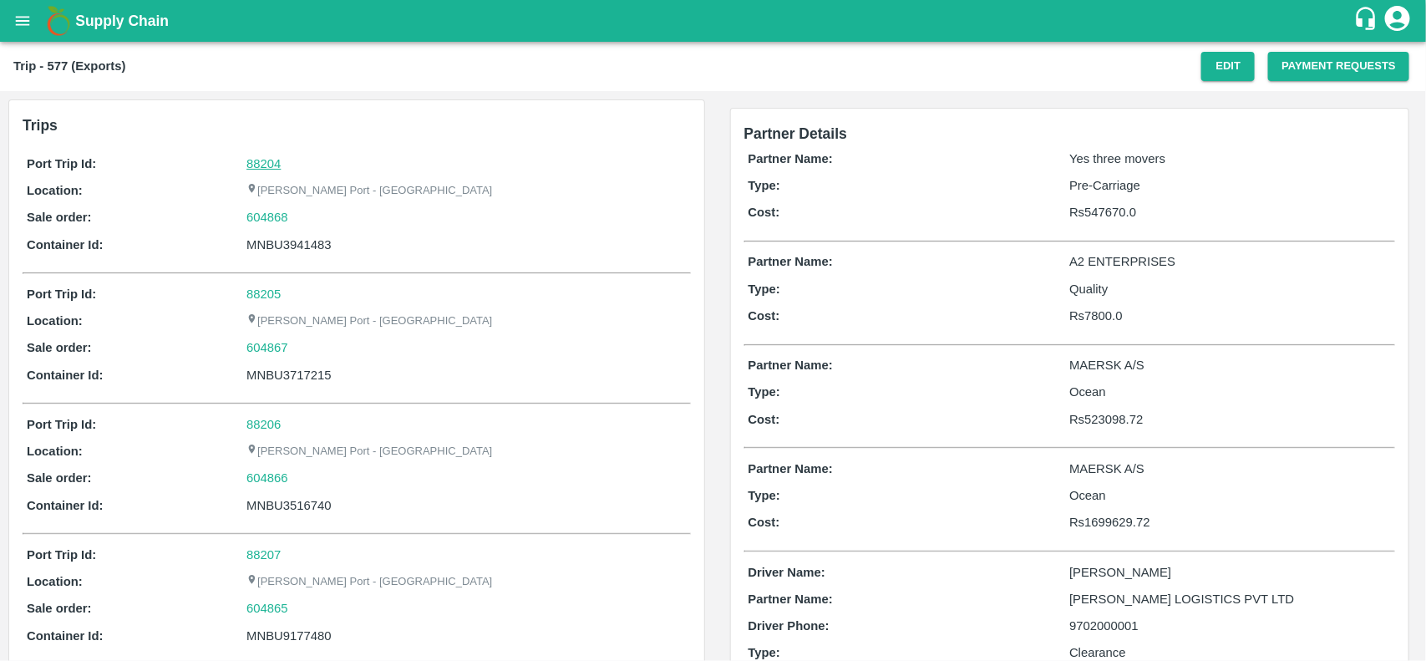
click at [269, 161] on link "88204" at bounding box center [263, 163] width 34 height 13
click at [307, 224] on div "604868" at bounding box center [465, 217] width 439 height 18
copy link "604868"
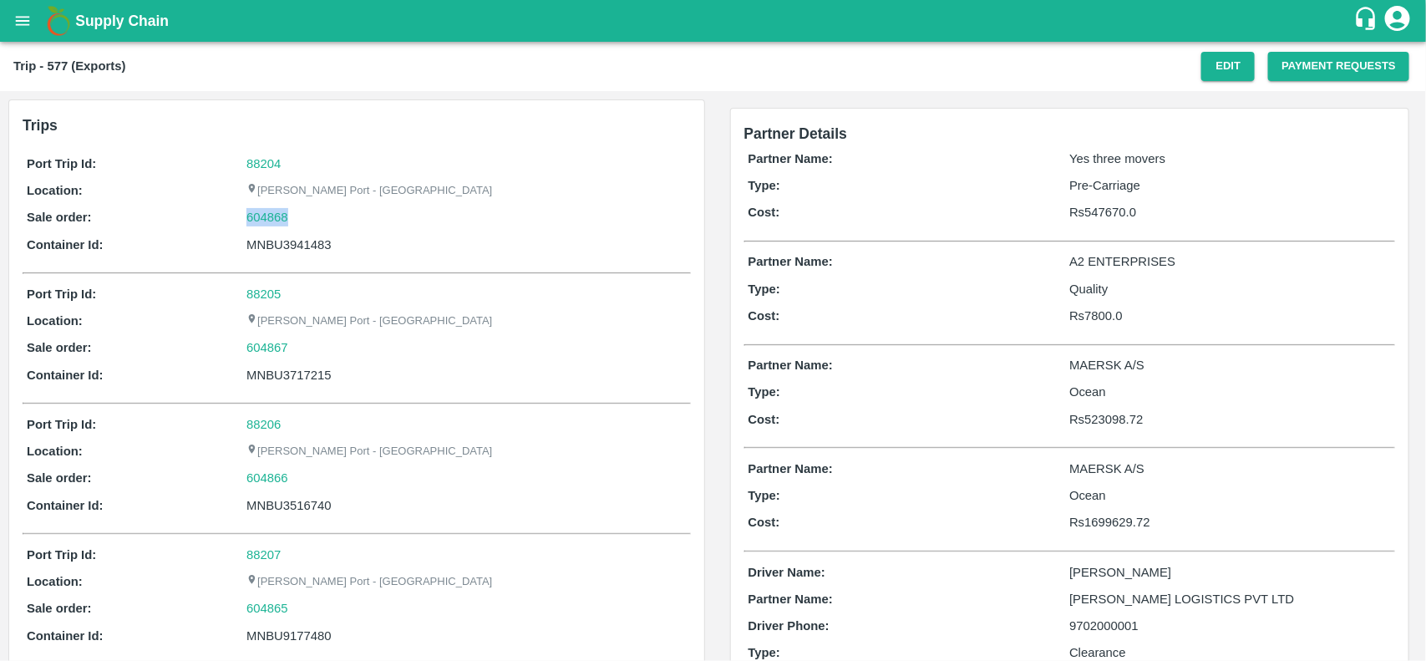
click at [307, 224] on div "604868" at bounding box center [465, 217] width 439 height 18
click at [276, 220] on link "604868" at bounding box center [267, 217] width 42 height 18
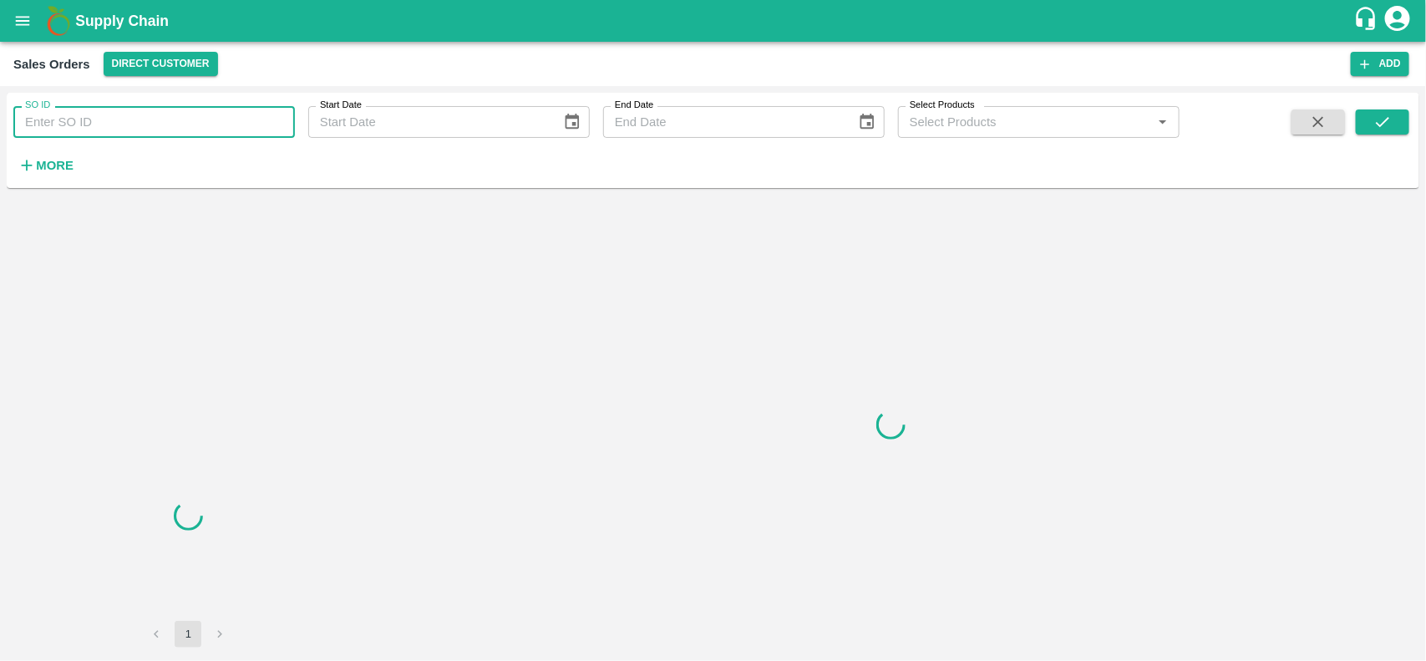
click at [164, 107] on input "SO ID" at bounding box center [154, 122] width 282 height 32
paste input "604868"
click at [164, 107] on input "SO ID" at bounding box center [154, 122] width 282 height 32
type input "604868"
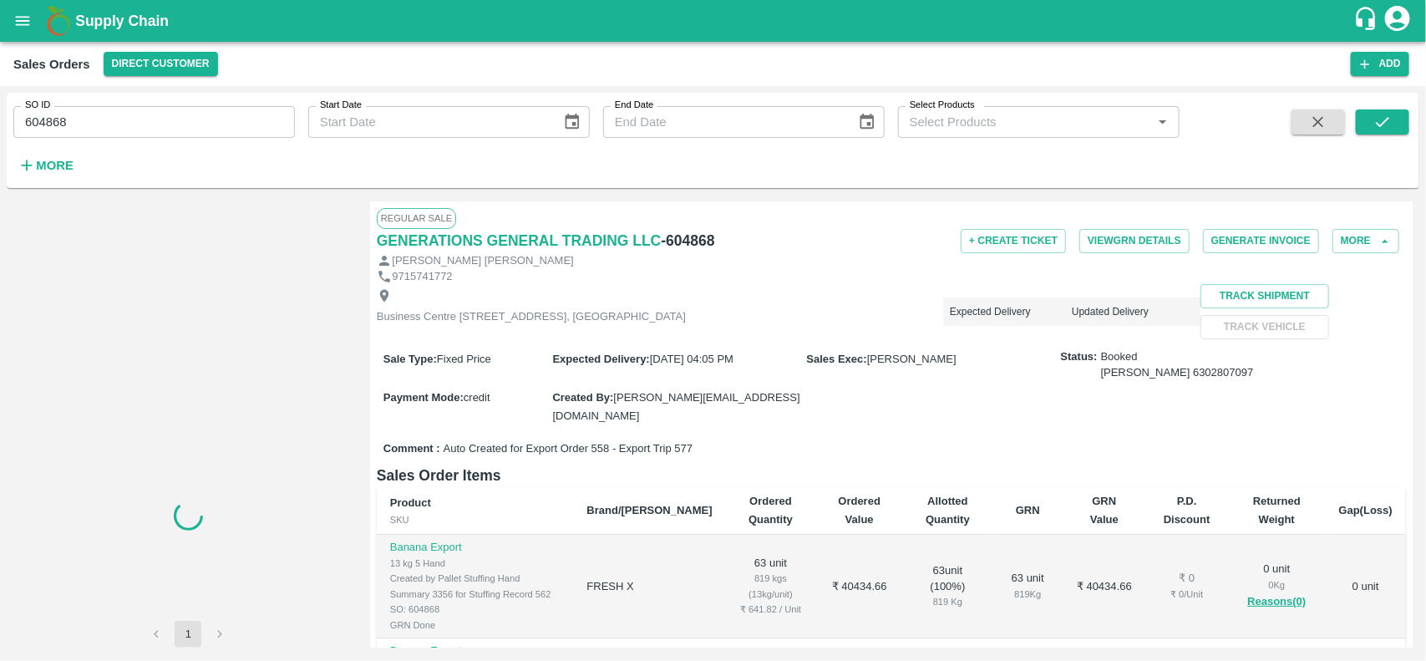
click at [1353, 119] on div at bounding box center [1350, 143] width 117 height 69
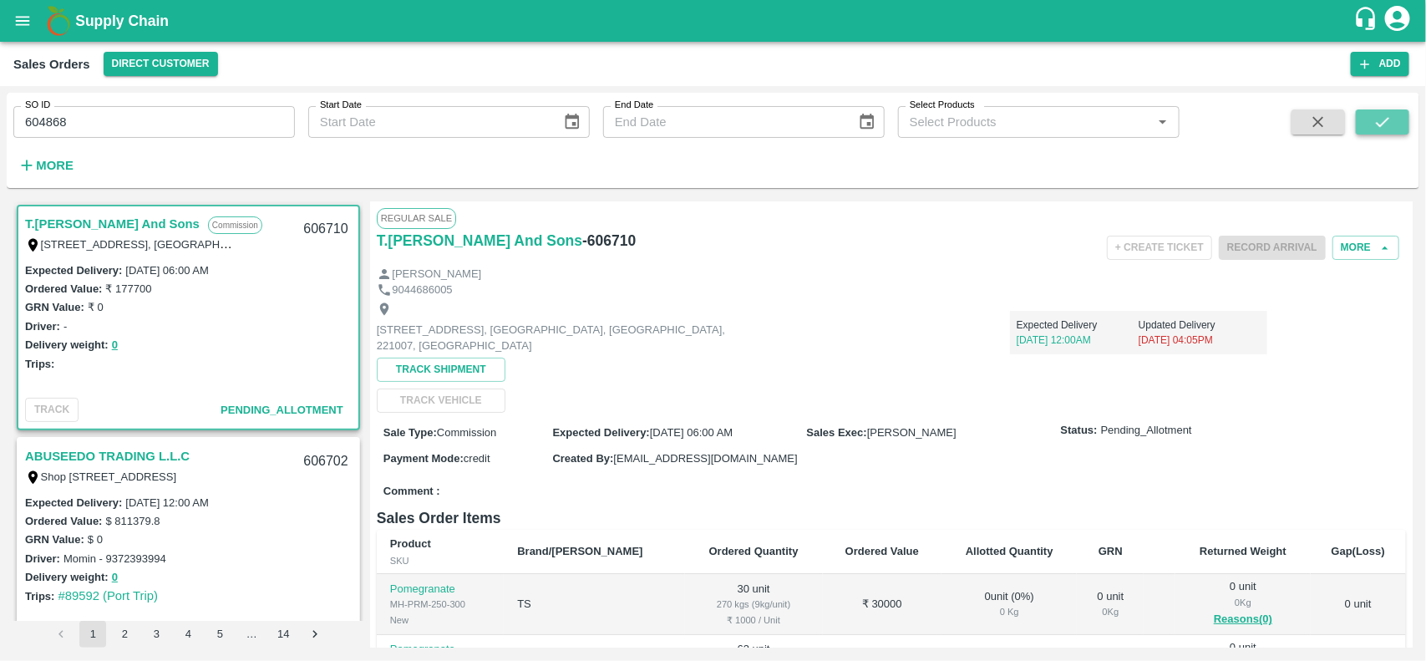
click at [1366, 119] on button "submit" at bounding box center [1382, 121] width 53 height 25
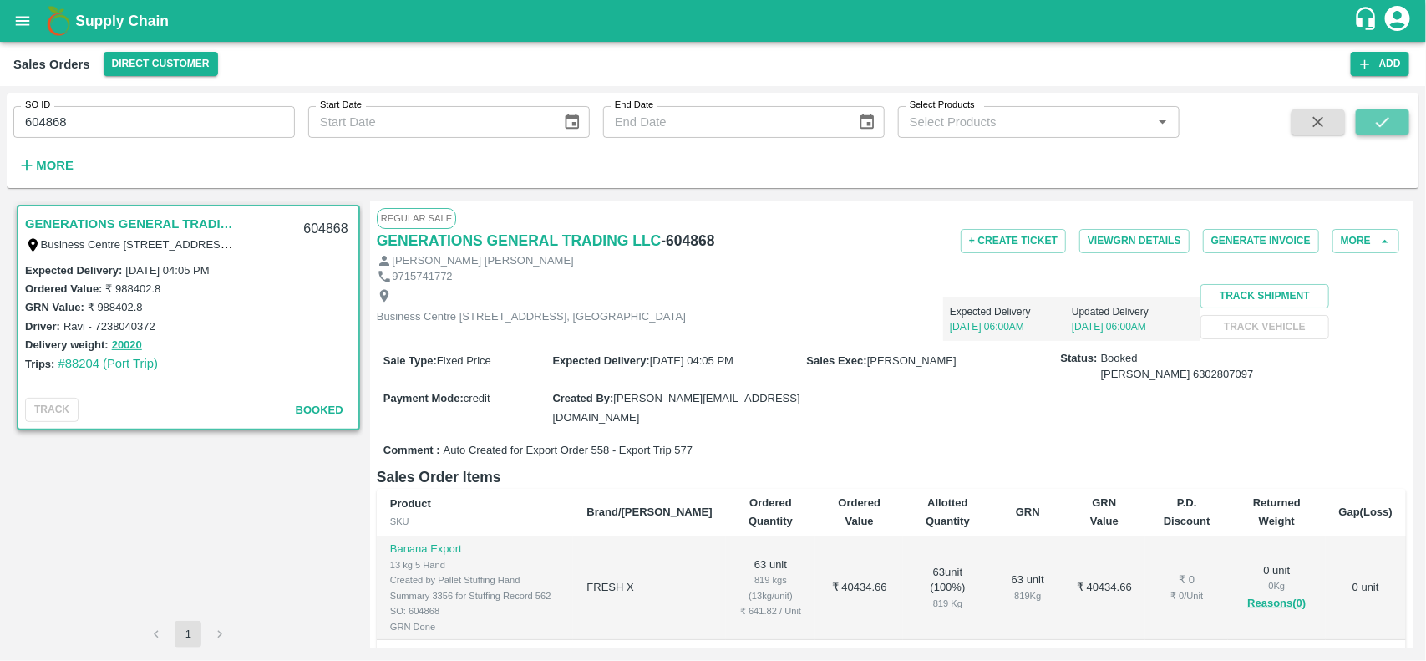
click at [1383, 131] on button "submit" at bounding box center [1382, 121] width 53 height 25
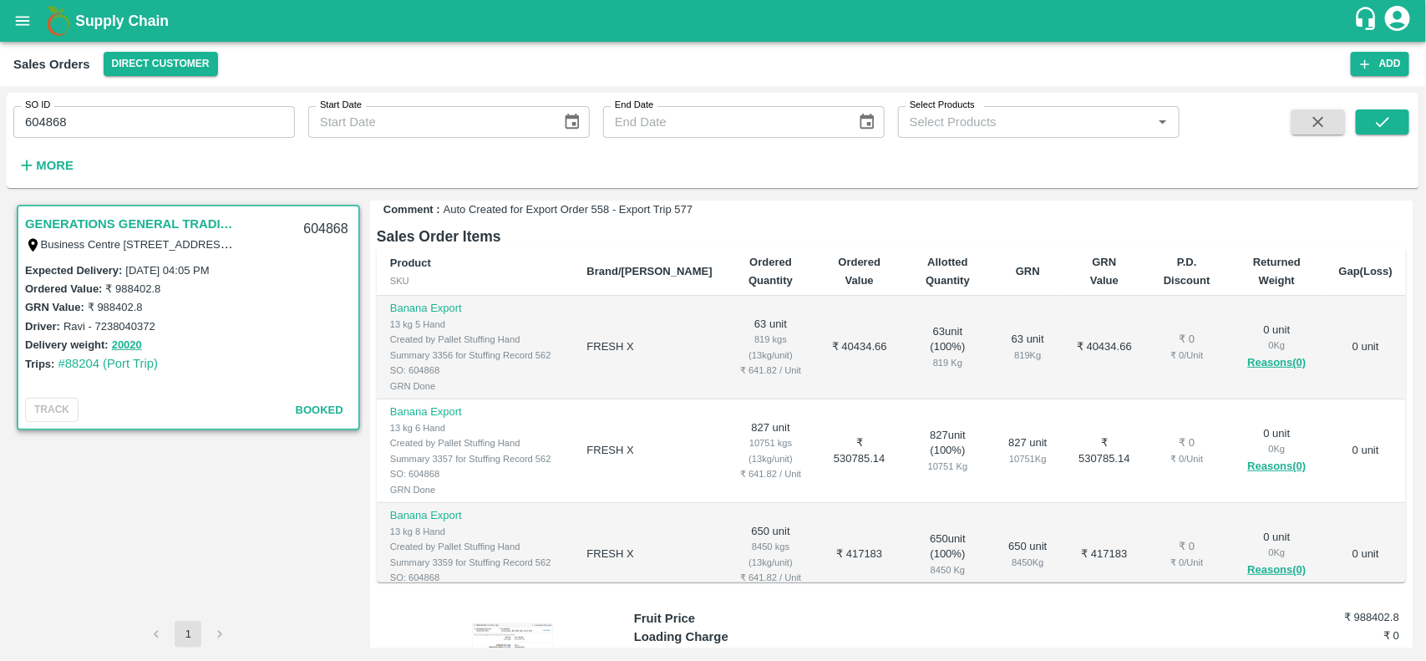
scroll to position [27, 0]
